Goal: Navigation & Orientation: Understand site structure

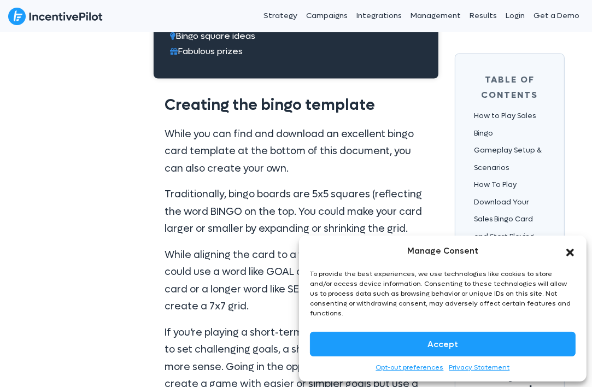
scroll to position [1040, 0]
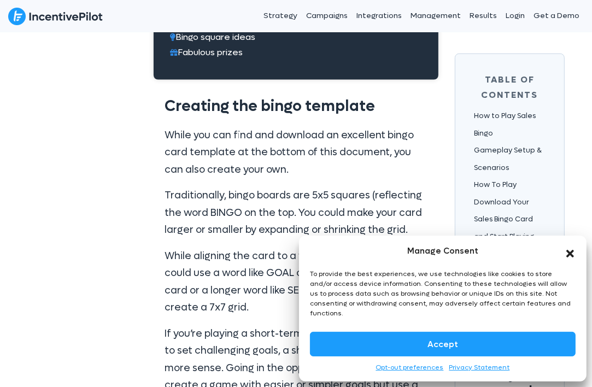
click at [570, 259] on icon "Close dialog" at bounding box center [570, 253] width 11 height 11
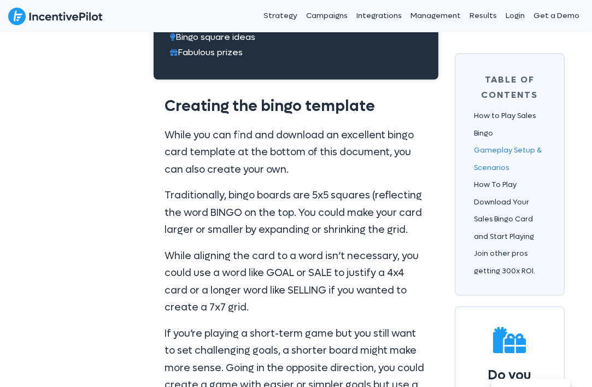
click at [505, 150] on link "Gameplay Setup & Scenarios" at bounding box center [508, 158] width 68 height 27
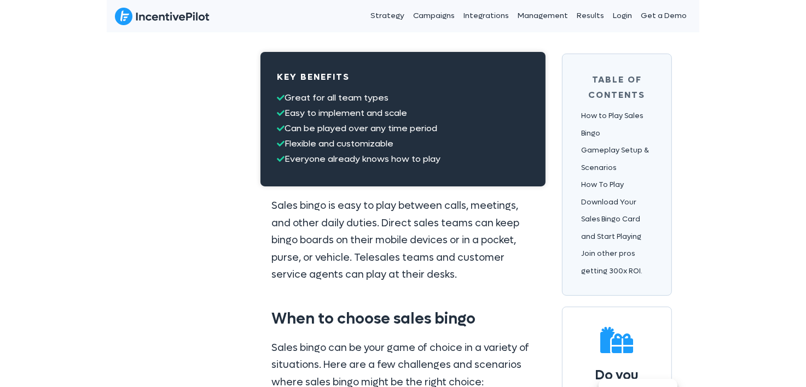
scroll to position [0, 0]
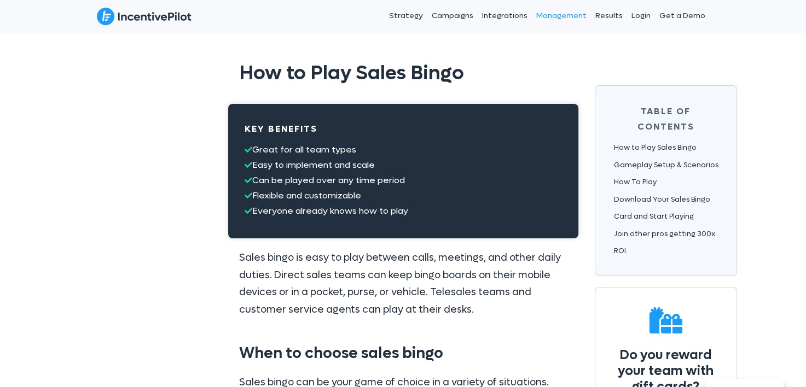
click at [551, 14] on link "Management" at bounding box center [560, 15] width 59 height 27
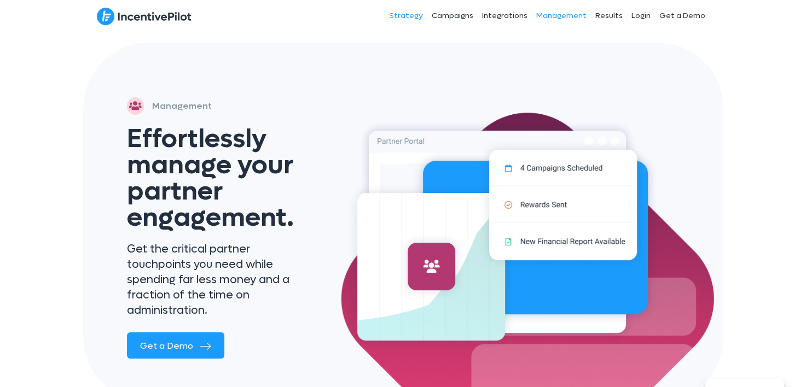
click at [416, 11] on link "Strategy" at bounding box center [405, 15] width 43 height 27
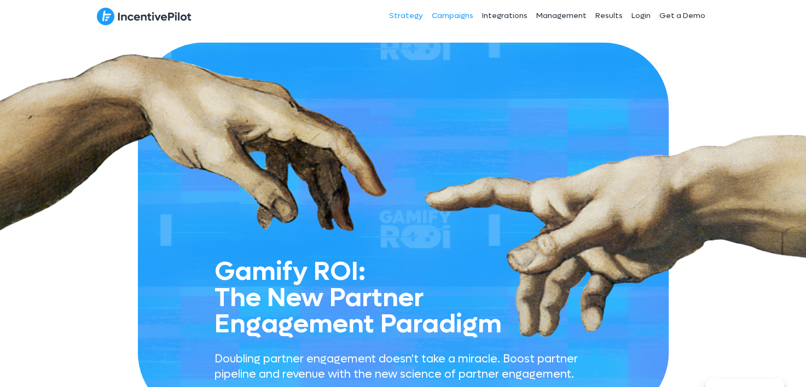
click at [448, 18] on link "Campaigns" at bounding box center [452, 15] width 50 height 27
